Goal: Obtain resource: Download file/media

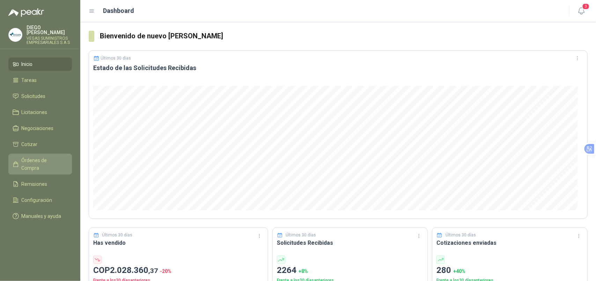
click at [48, 157] on span "Órdenes de Compra" at bounding box center [44, 164] width 44 height 15
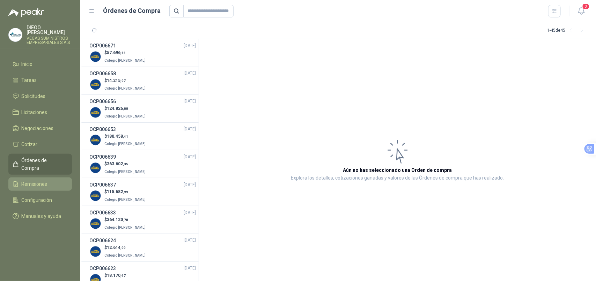
click at [45, 178] on link "Remisiones" at bounding box center [40, 184] width 64 height 13
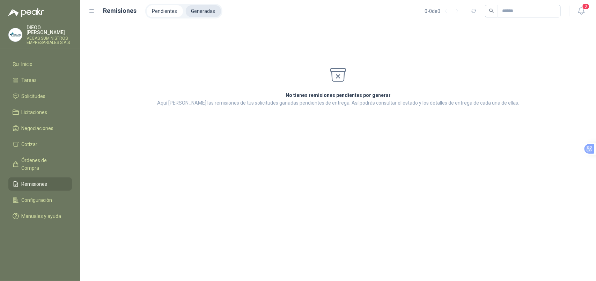
click at [206, 16] on li "Generadas" at bounding box center [203, 11] width 35 height 12
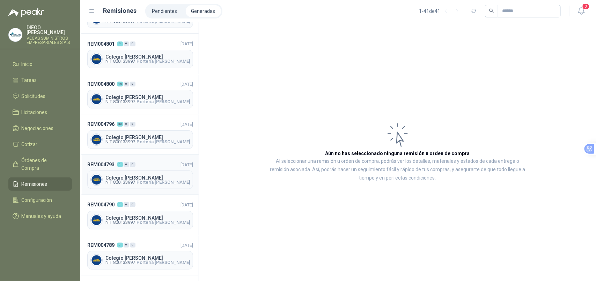
scroll to position [44, 0]
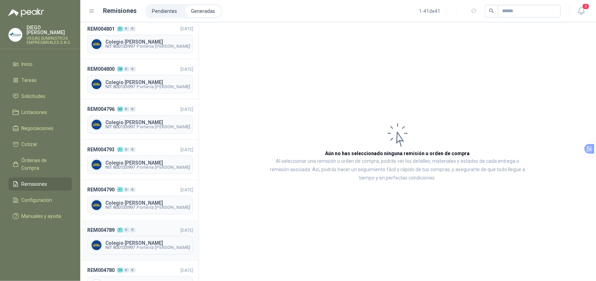
click at [149, 242] on span "Colegio [PERSON_NAME]" at bounding box center [147, 243] width 84 height 5
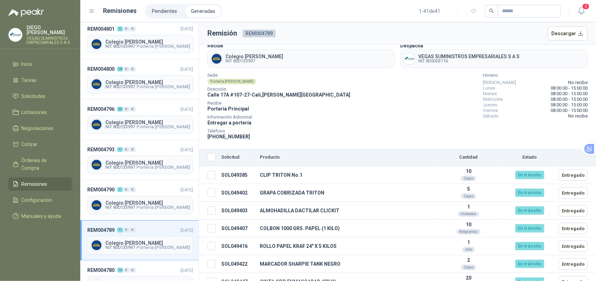
scroll to position [22, 0]
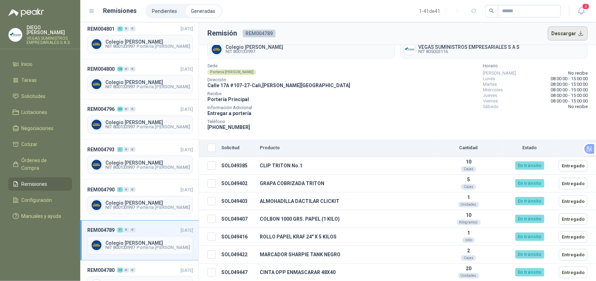
click at [558, 32] on button "Descargar" at bounding box center [568, 34] width 40 height 14
